Goal: Check status

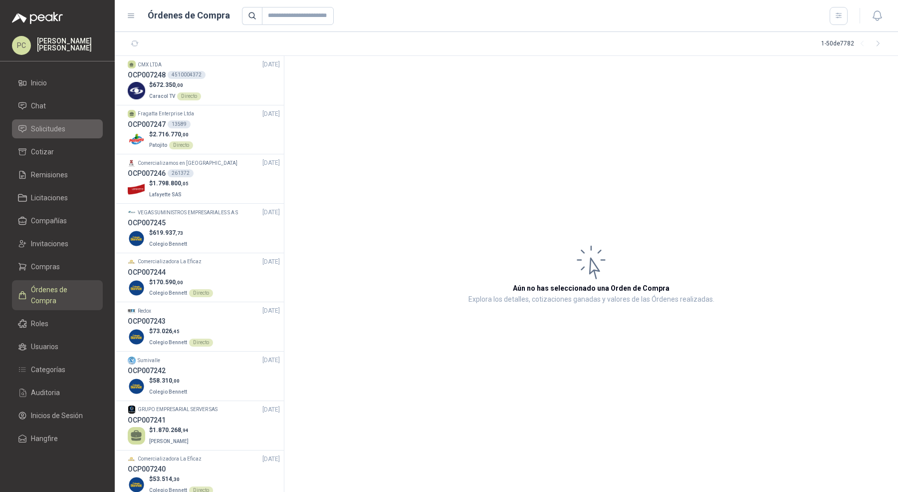
click at [62, 131] on span "Solicitudes" at bounding box center [48, 128] width 34 height 11
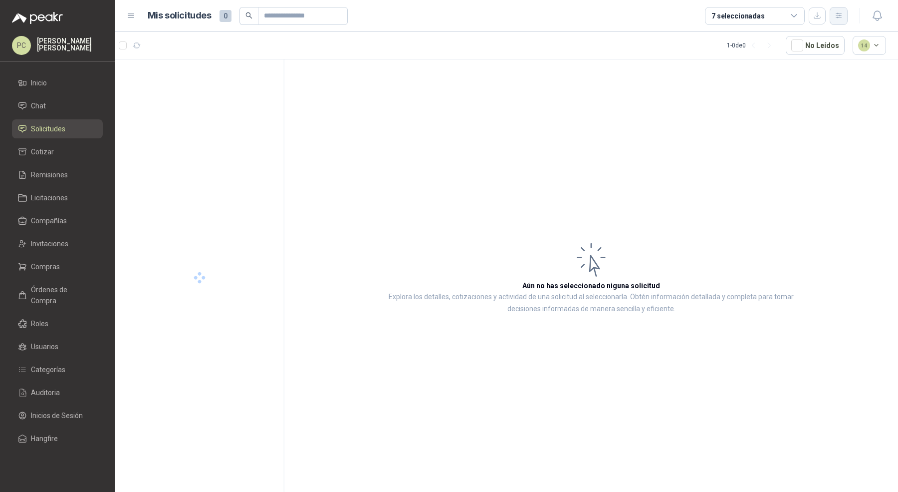
click at [833, 23] on button "button" at bounding box center [839, 16] width 18 height 18
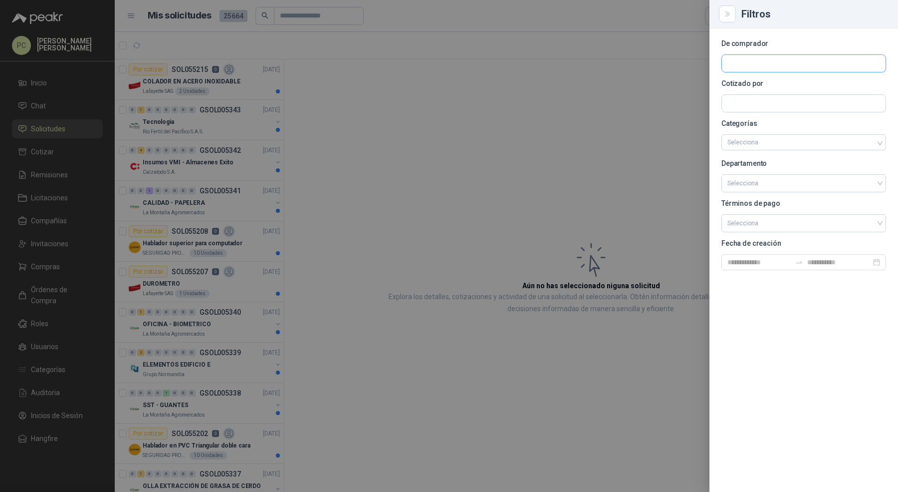
click at [781, 57] on input "text" at bounding box center [804, 63] width 164 height 17
type input "*****"
click at [746, 85] on p "Zoologico De Cali" at bounding box center [769, 85] width 48 height 6
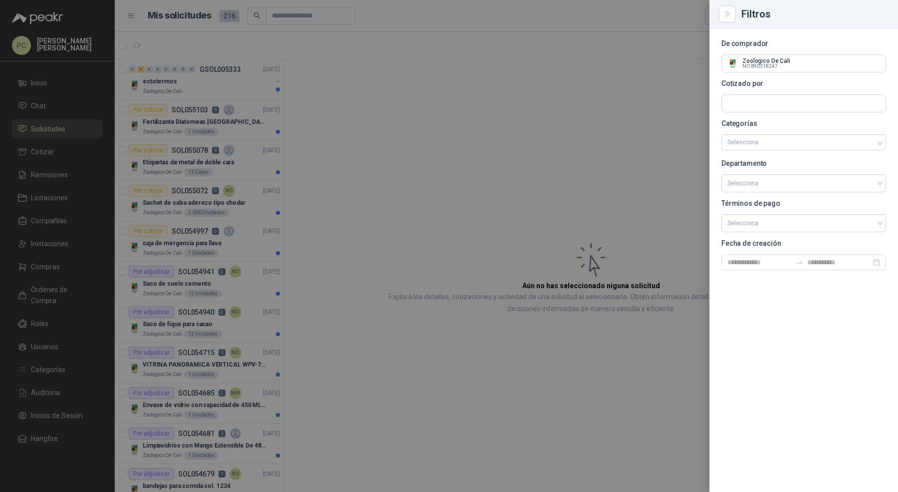
click at [254, 136] on div at bounding box center [449, 246] width 898 height 492
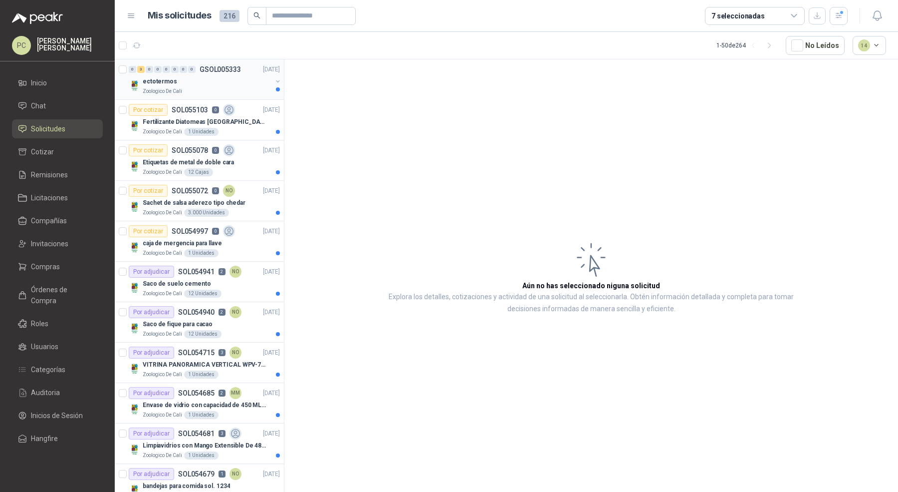
click at [241, 72] on div "0 3 0 0 0 0 0 0 GSOL005333 [DATE]" at bounding box center [205, 69] width 153 height 12
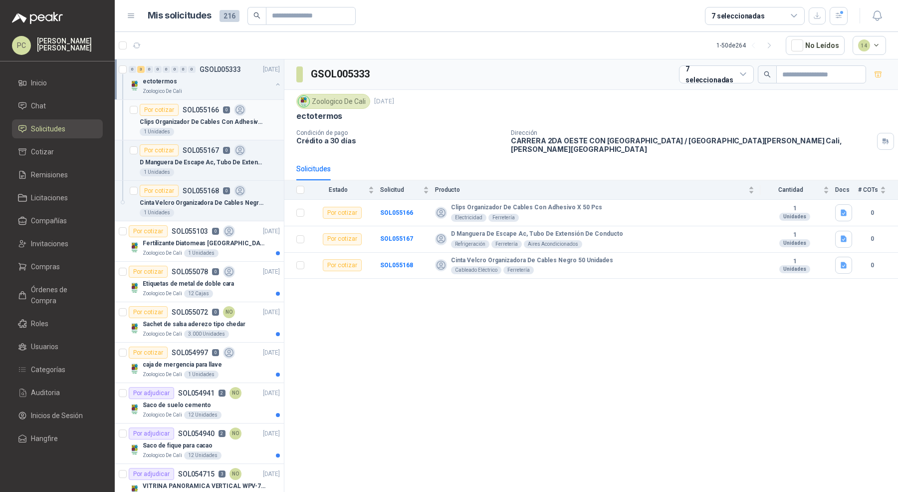
click at [236, 131] on div "1 Unidades" at bounding box center [210, 132] width 140 height 8
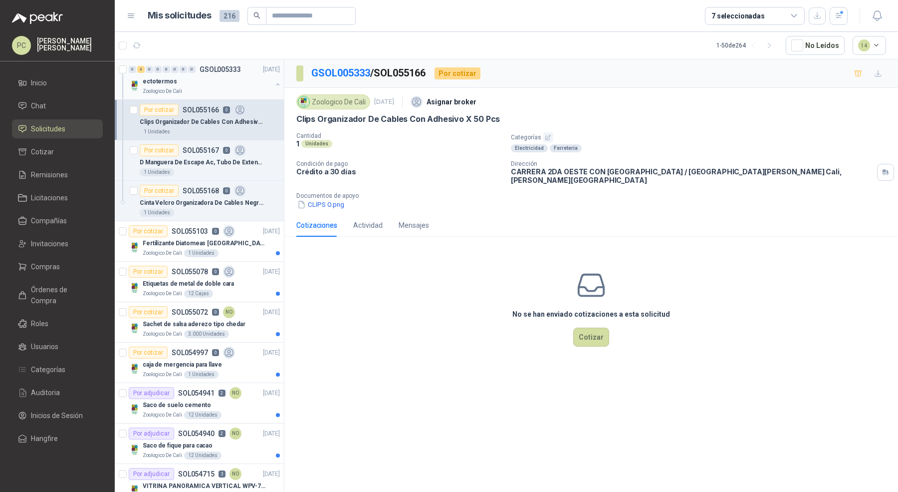
click at [237, 89] on div "Zoologico De Cali" at bounding box center [207, 91] width 129 height 8
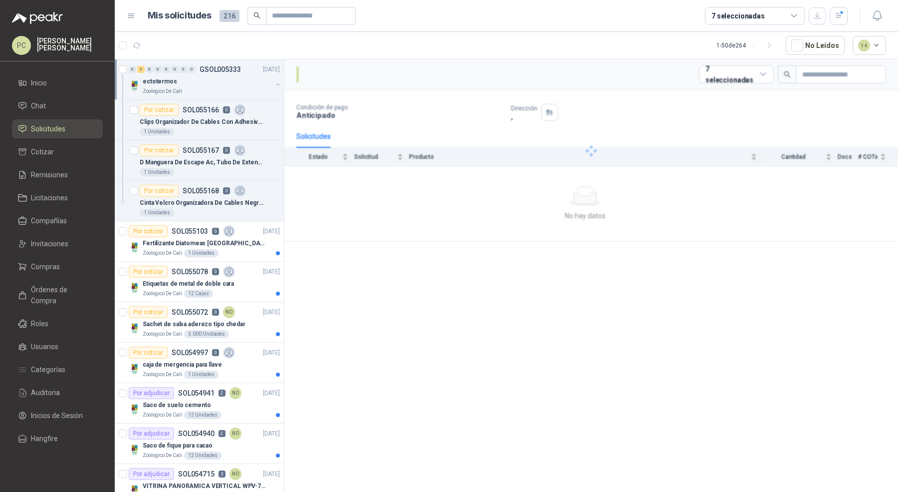
click at [237, 89] on div "Zoologico De Cali" at bounding box center [207, 91] width 129 height 8
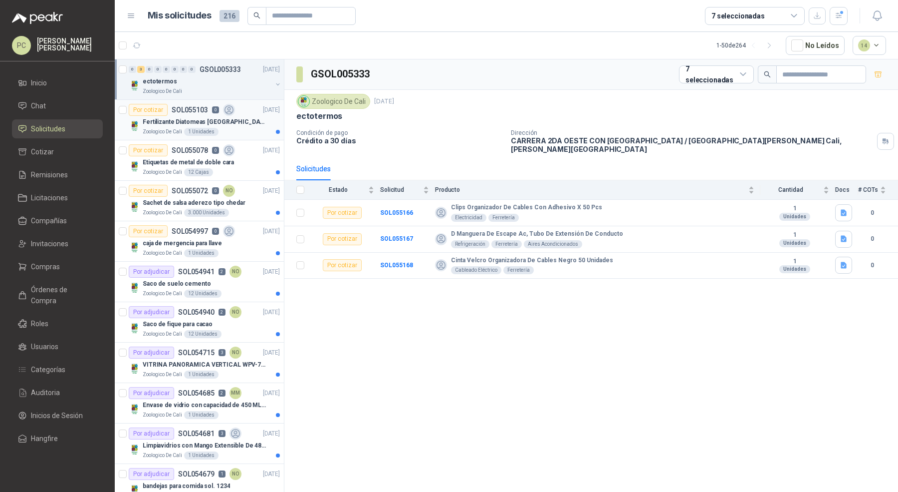
click at [233, 128] on div "Zoologico De Cali 1 Unidades" at bounding box center [211, 132] width 137 height 8
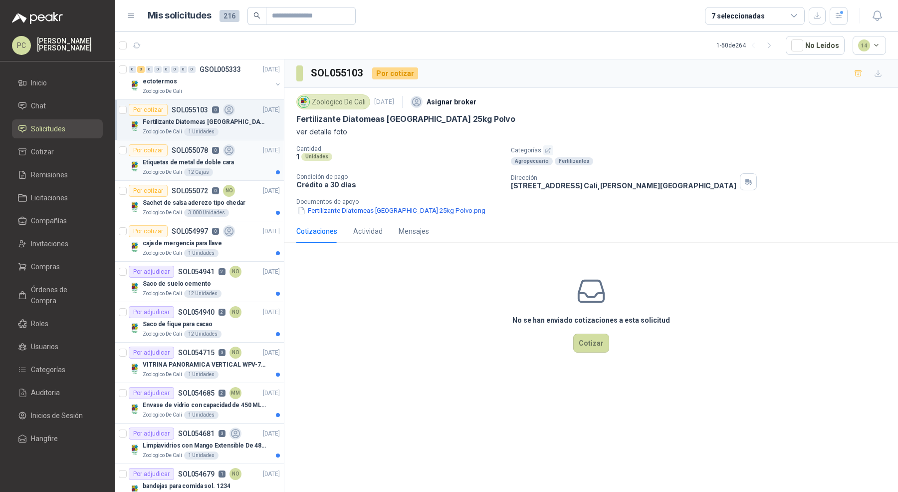
click at [236, 166] on div "Etiquetas de metal de doble cara" at bounding box center [211, 162] width 137 height 12
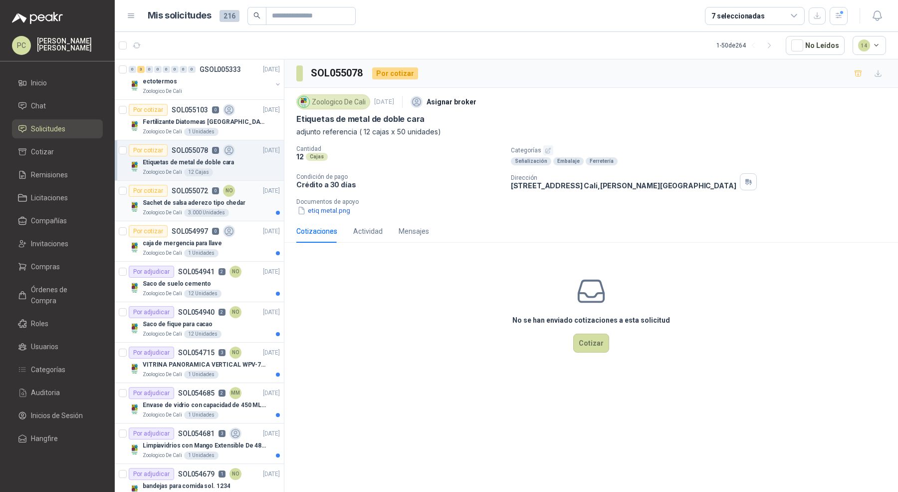
click at [252, 211] on div "Zoologico De Cali 3.000 Unidades" at bounding box center [211, 213] width 137 height 8
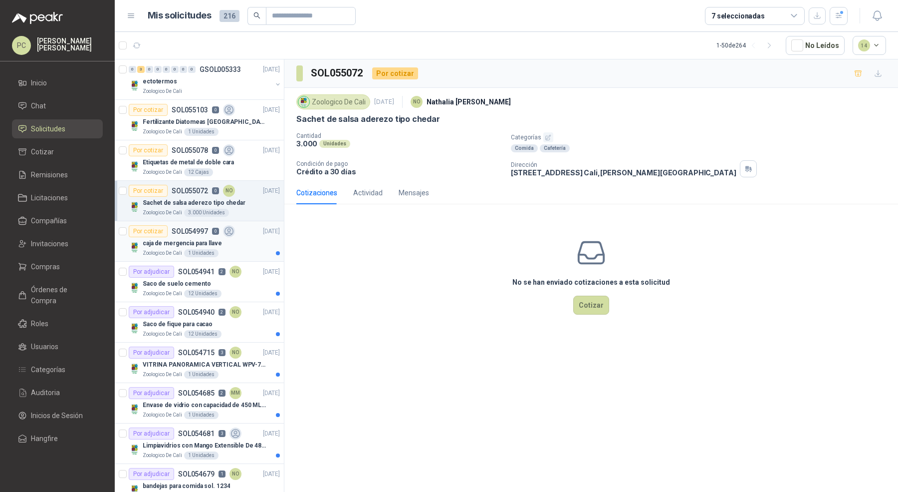
click at [252, 239] on div "caja de mergencia para llave" at bounding box center [211, 243] width 137 height 12
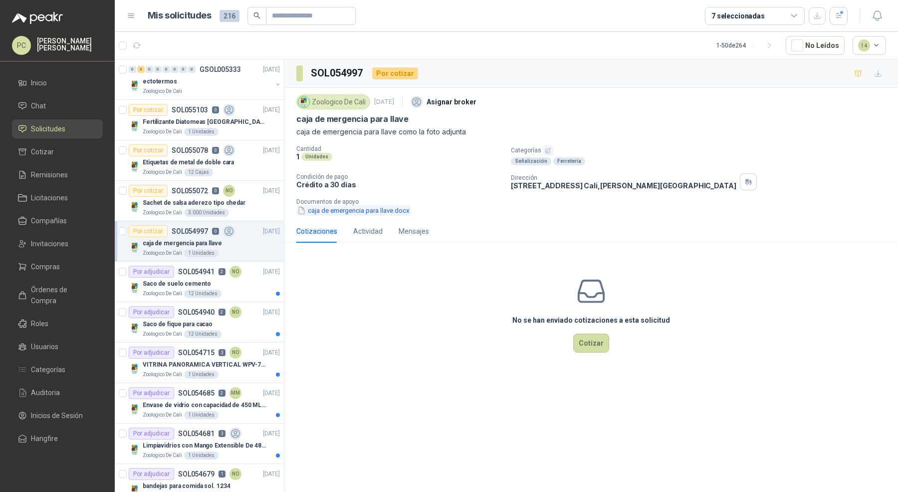
click at [324, 205] on button "caja de emergencia para llave.docx" at bounding box center [353, 210] width 114 height 10
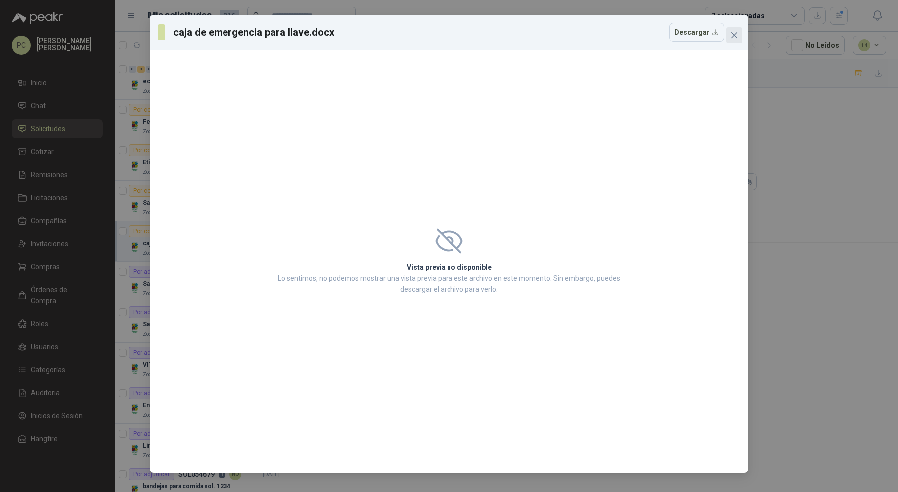
click at [735, 30] on button "Close" at bounding box center [735, 35] width 16 height 16
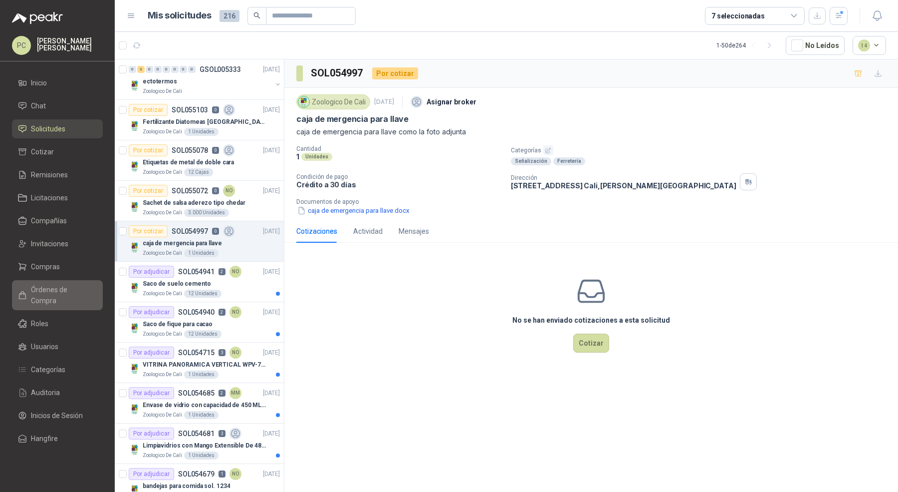
click at [64, 285] on span "Órdenes de Compra" at bounding box center [62, 295] width 62 height 22
